Goal: Task Accomplishment & Management: Use online tool/utility

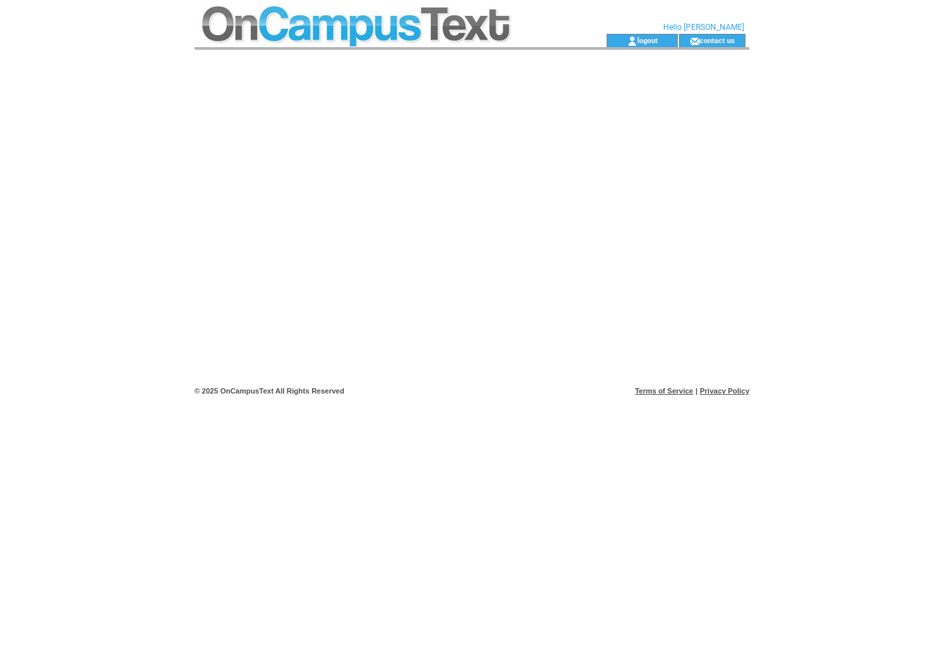
click at [386, 27] on td at bounding box center [376, 17] width 364 height 34
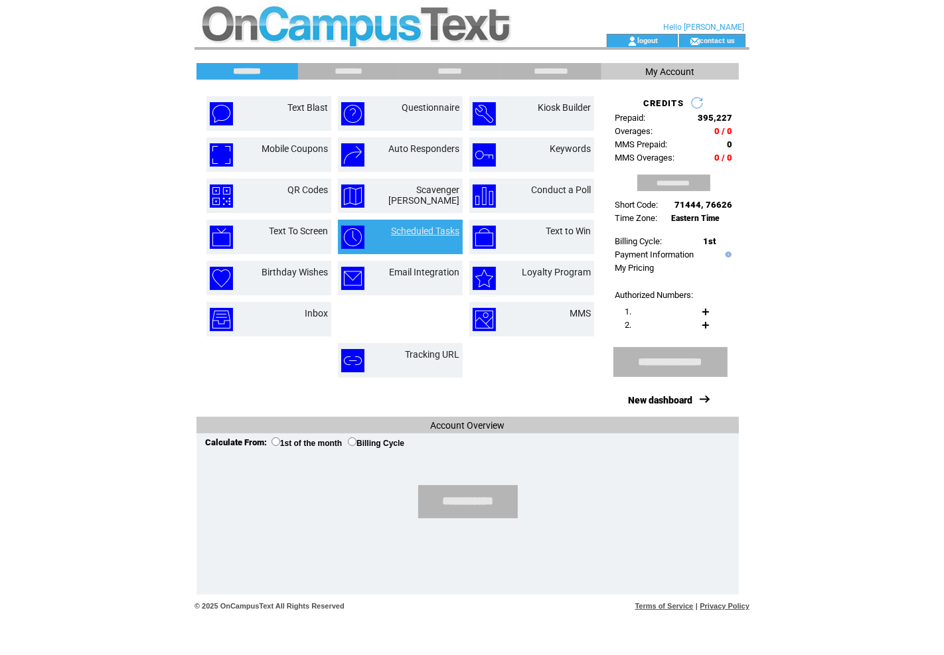
click at [438, 234] on link "Scheduled Tasks" at bounding box center [425, 231] width 68 height 11
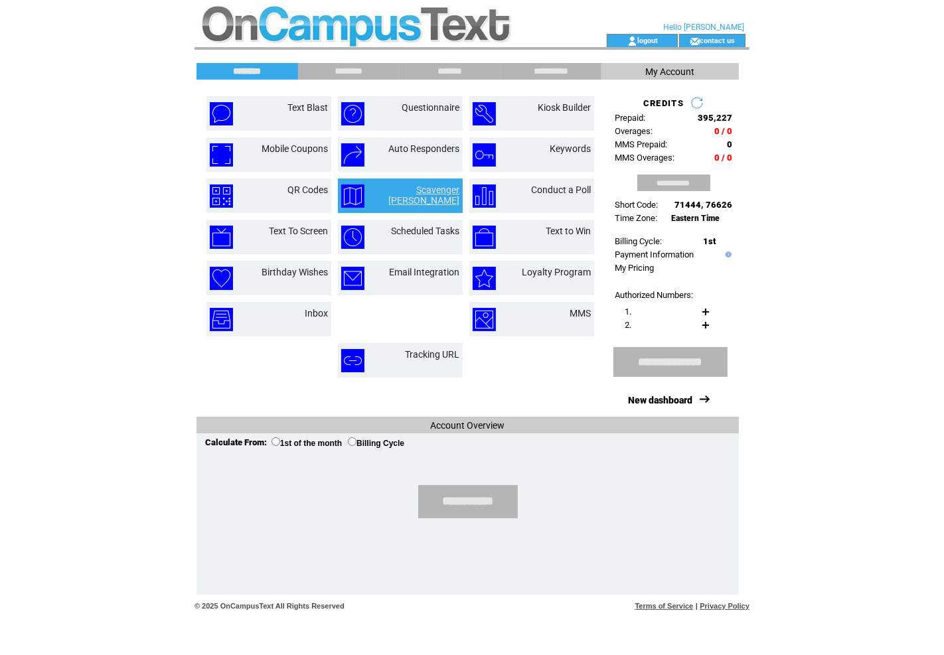
click at [427, 191] on link "Scavenger Hunt" at bounding box center [423, 194] width 71 height 21
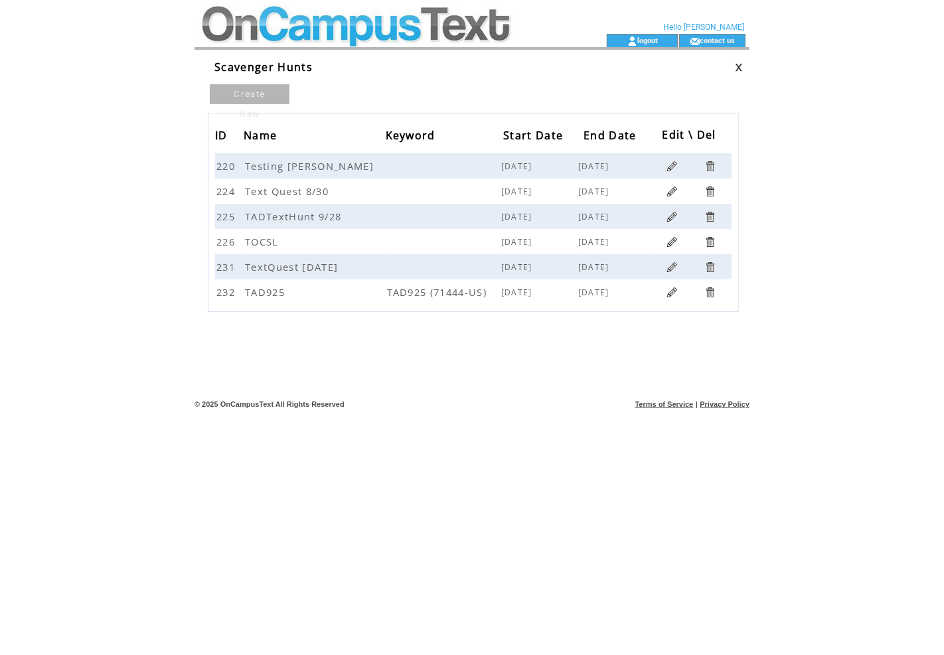
click at [674, 288] on link at bounding box center [672, 292] width 13 height 13
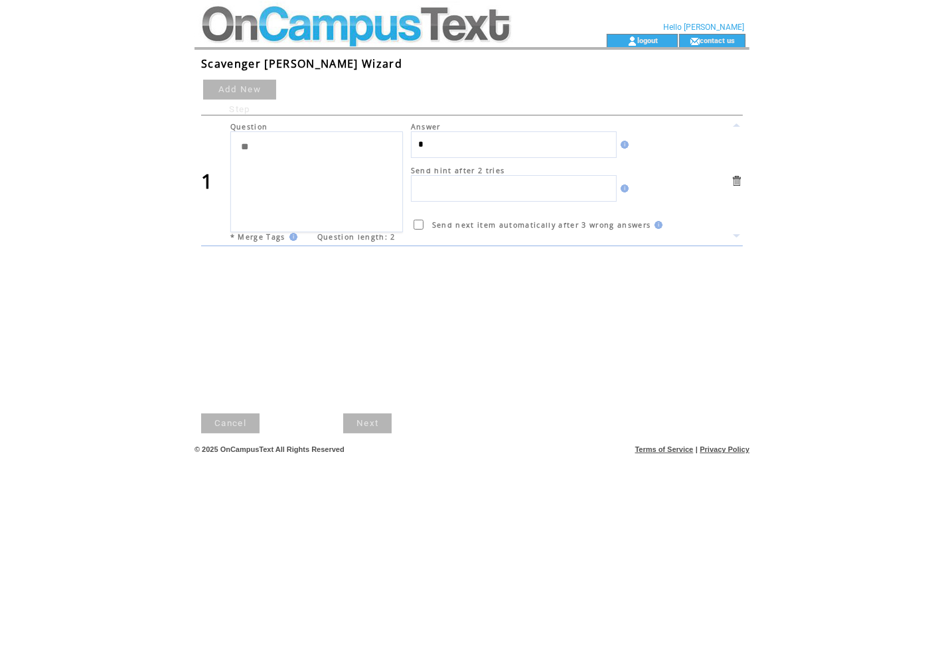
click at [234, 88] on link "Add New Step" at bounding box center [239, 90] width 73 height 20
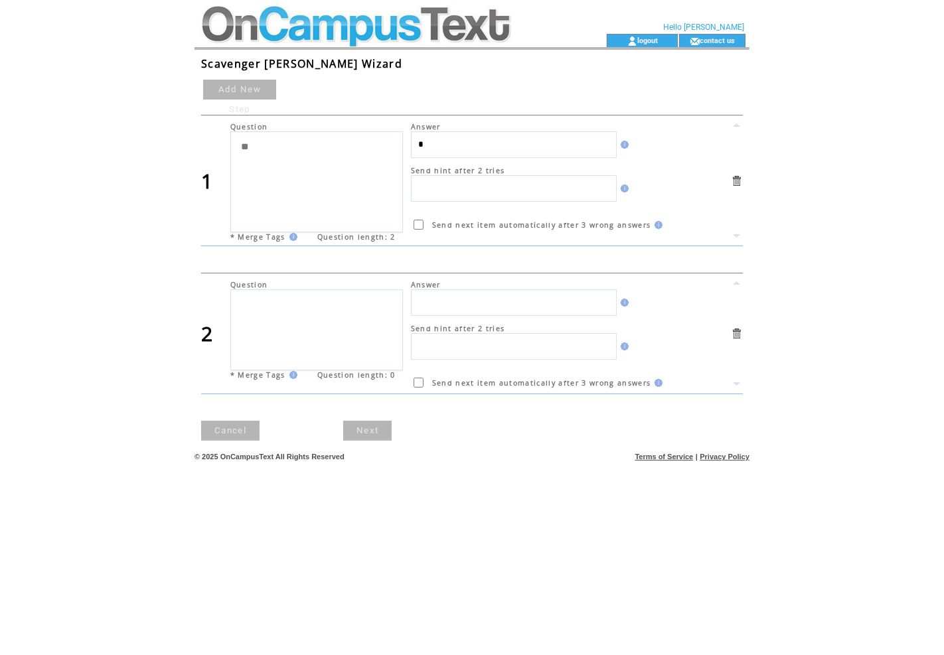
click at [234, 88] on link "Add New Step" at bounding box center [239, 90] width 73 height 20
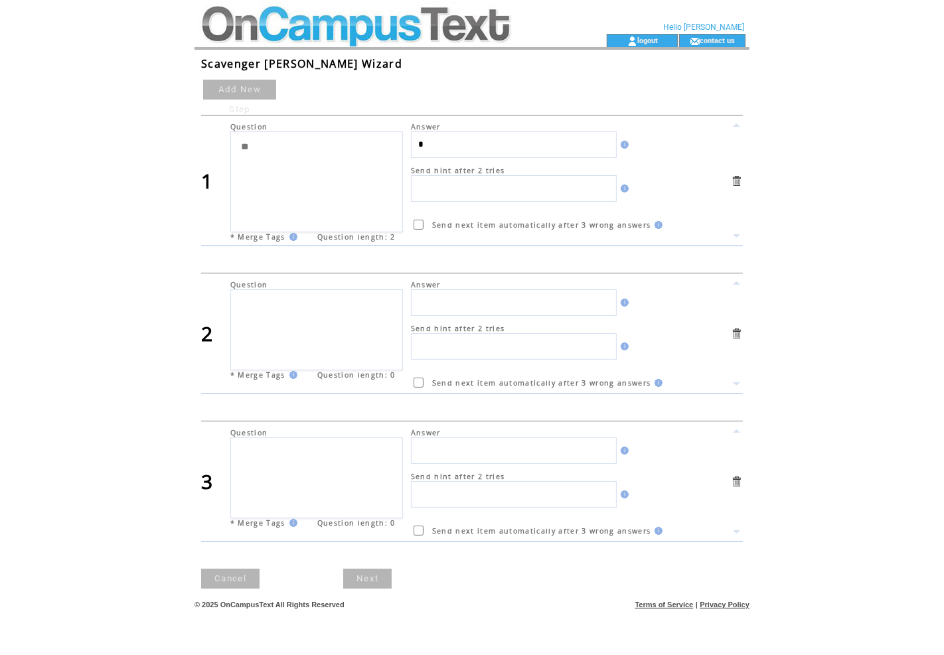
click at [234, 88] on link "Add New Step" at bounding box center [239, 90] width 73 height 20
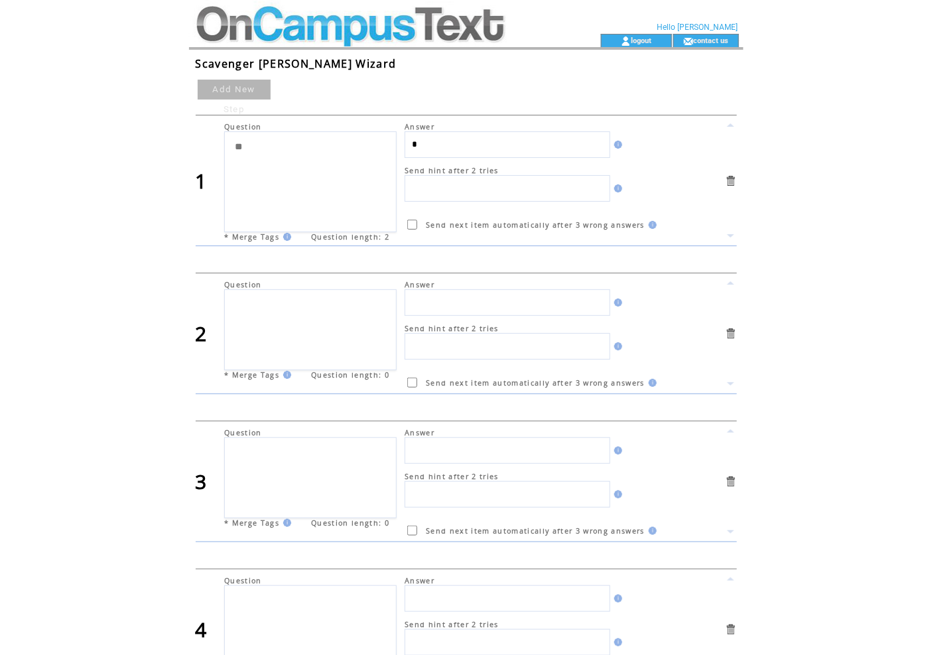
click at [234, 88] on link "Add New Step" at bounding box center [234, 90] width 73 height 20
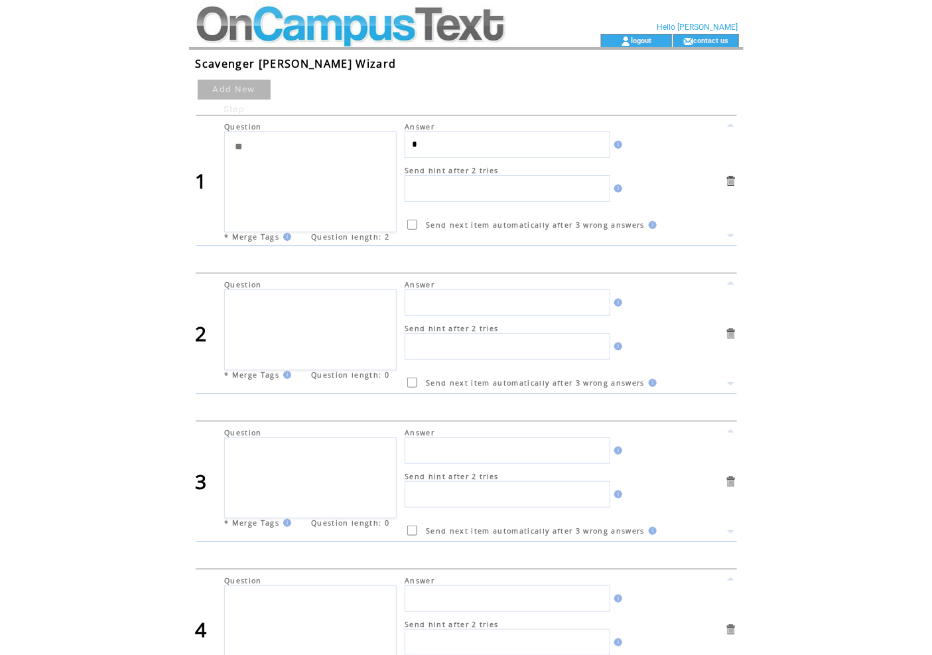
click at [234, 88] on link "Add New Step" at bounding box center [234, 90] width 73 height 20
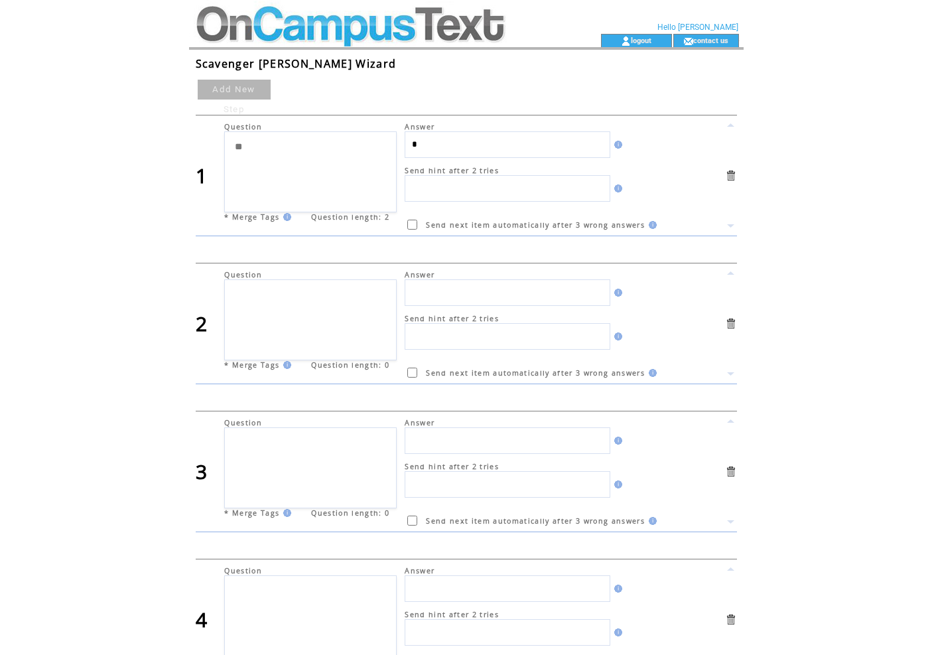
click at [234, 88] on link "Add New Step" at bounding box center [234, 90] width 73 height 20
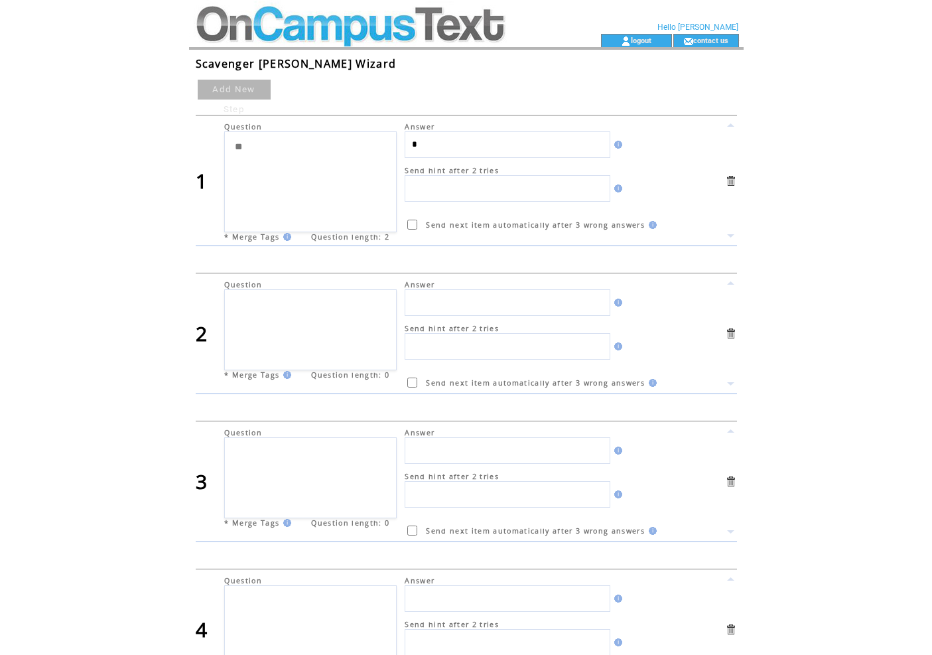
click at [234, 88] on link "Add New Step" at bounding box center [234, 90] width 73 height 20
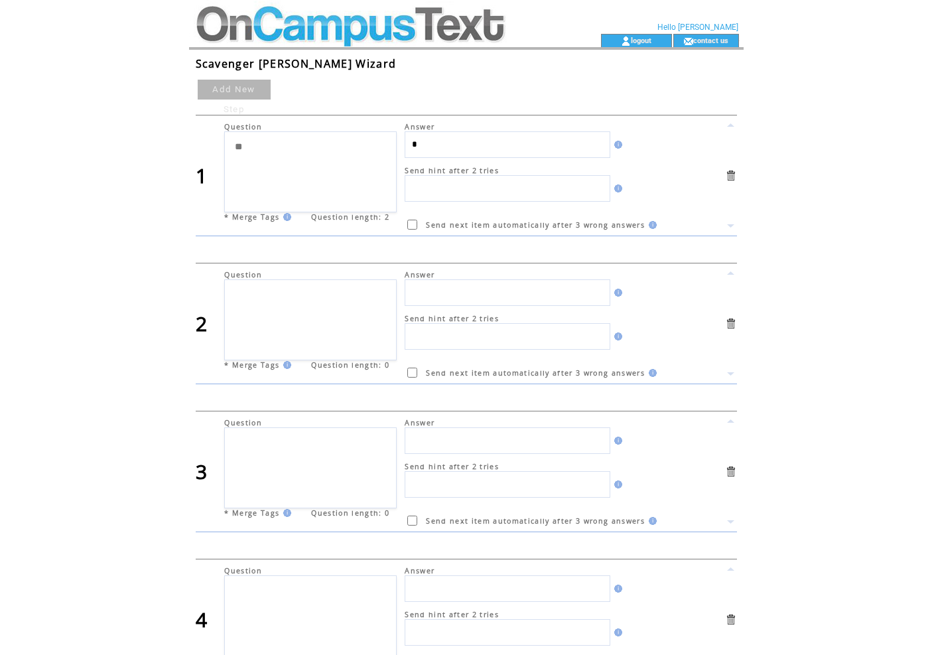
click at [234, 88] on link "Add New Step" at bounding box center [234, 90] width 73 height 20
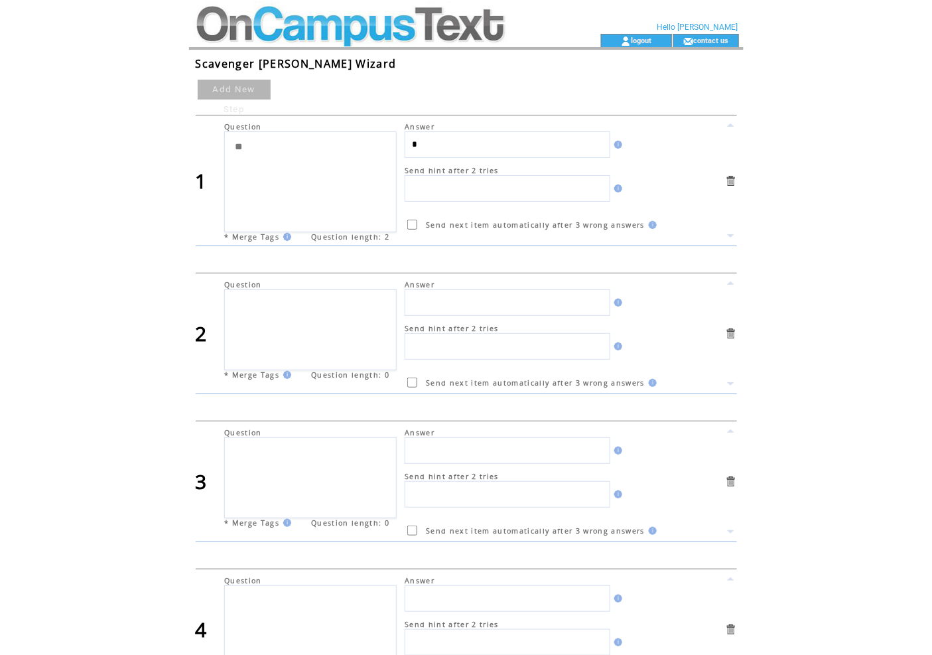
click at [239, 88] on link "Add New Step" at bounding box center [234, 90] width 73 height 20
click at [240, 90] on link "Add New Step" at bounding box center [234, 90] width 73 height 20
click at [241, 89] on link "Add New Step" at bounding box center [234, 90] width 73 height 20
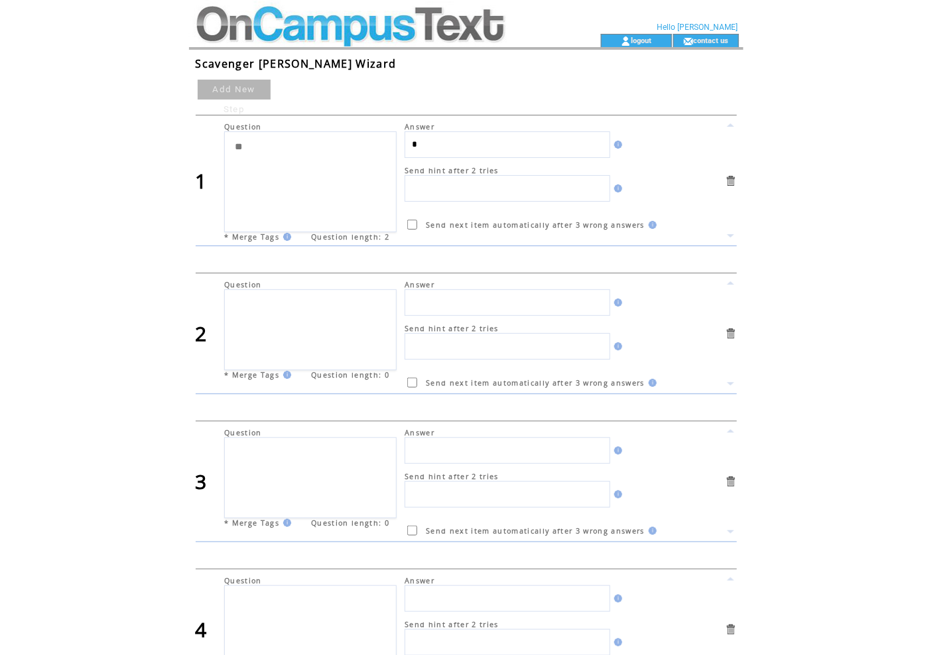
click at [241, 89] on link "Add New Step" at bounding box center [234, 90] width 73 height 20
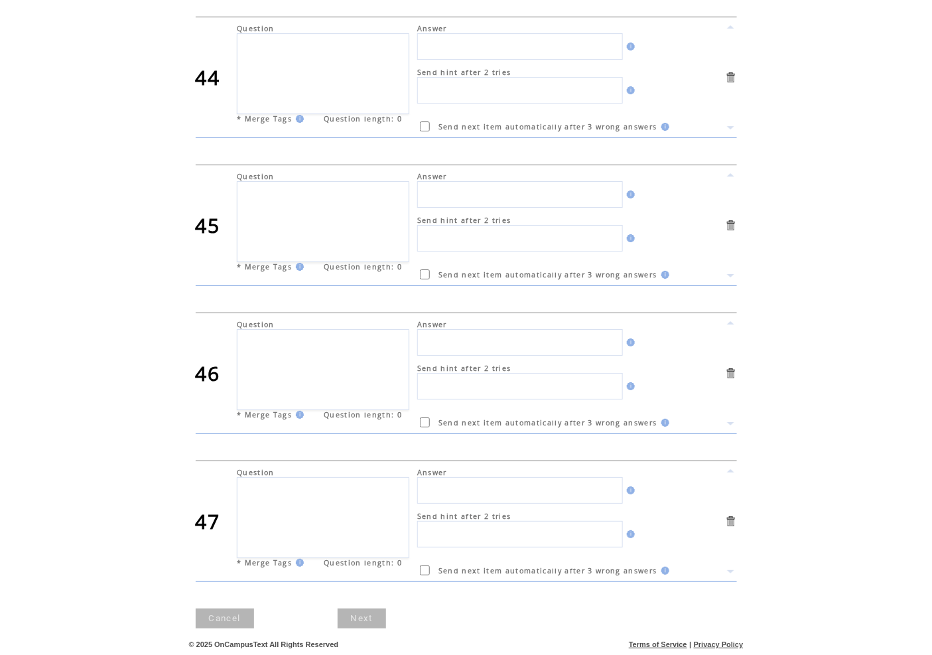
scroll to position [6969, 0]
click at [357, 619] on link "Next" at bounding box center [362, 619] width 48 height 20
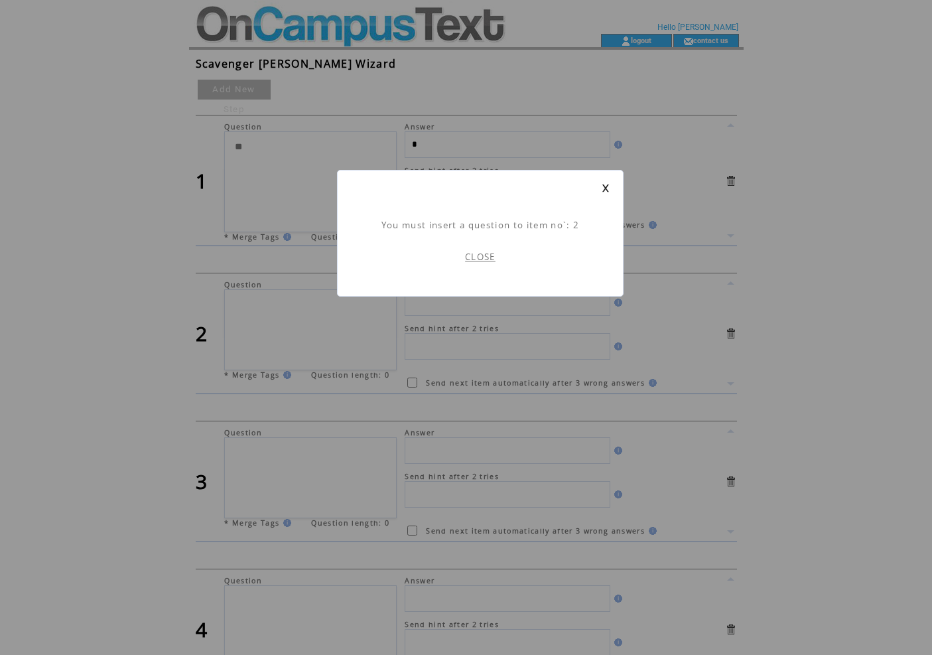
scroll to position [1, 0]
click at [487, 255] on link "CLOSE" at bounding box center [480, 257] width 31 height 12
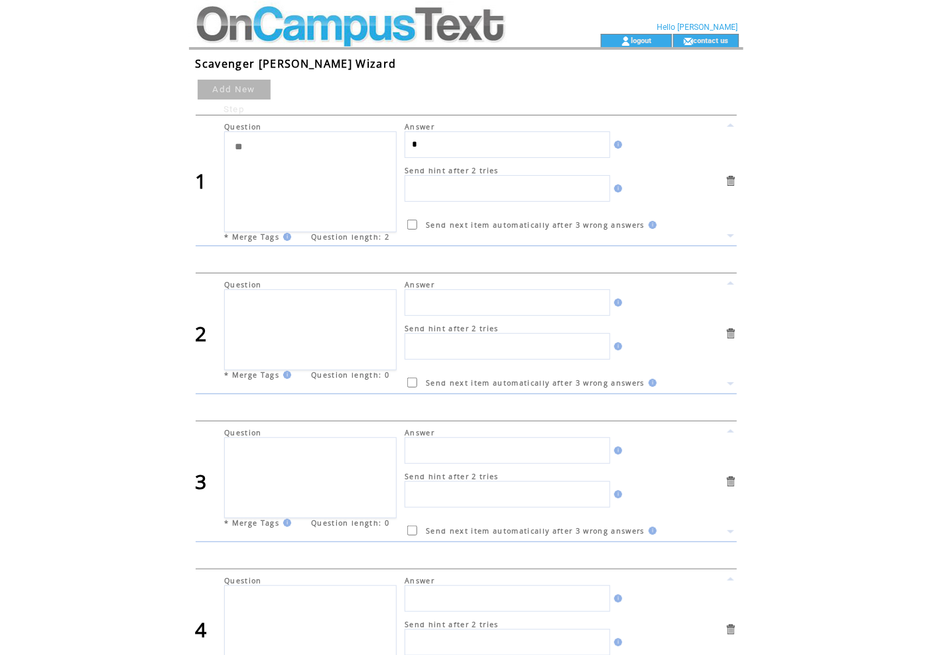
click at [317, 333] on textarea at bounding box center [310, 329] width 173 height 81
paste textarea "**********"
type textarea "**********"
click at [299, 490] on textarea at bounding box center [310, 477] width 173 height 81
paste textarea "**********"
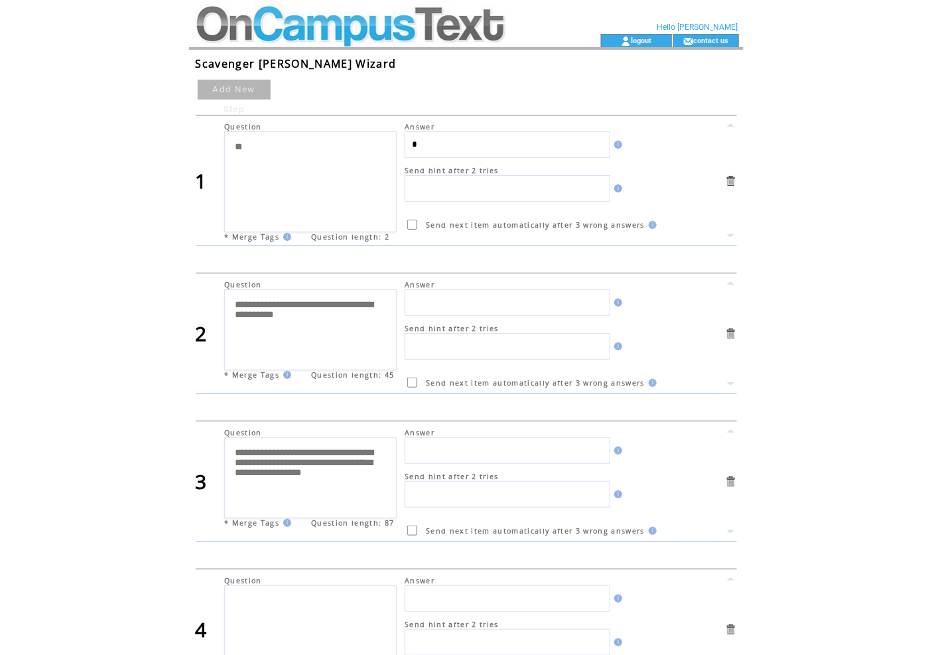
type textarea "**********"
click at [269, 17] on td at bounding box center [371, 17] width 364 height 34
